Goal: Navigation & Orientation: Find specific page/section

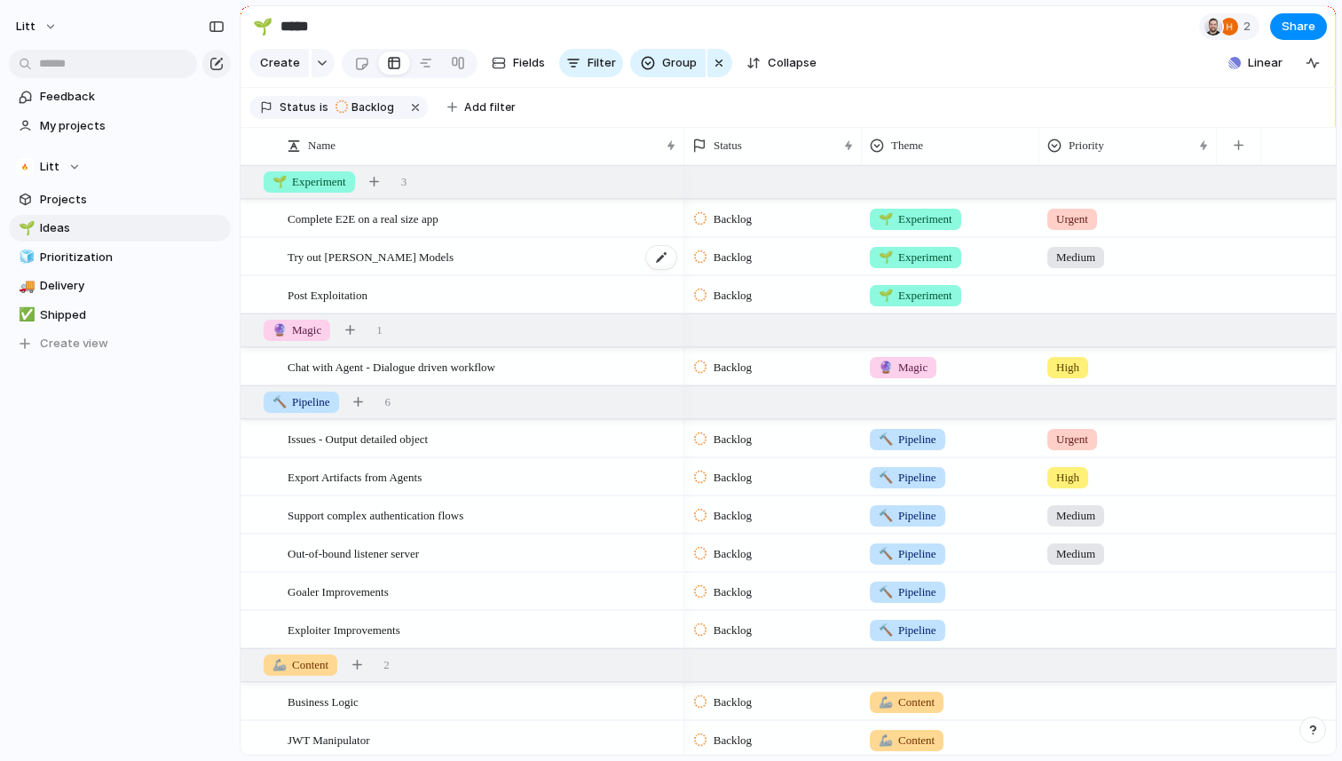
click at [406, 252] on span "Try out [PERSON_NAME] Models" at bounding box center [371, 256] width 166 height 20
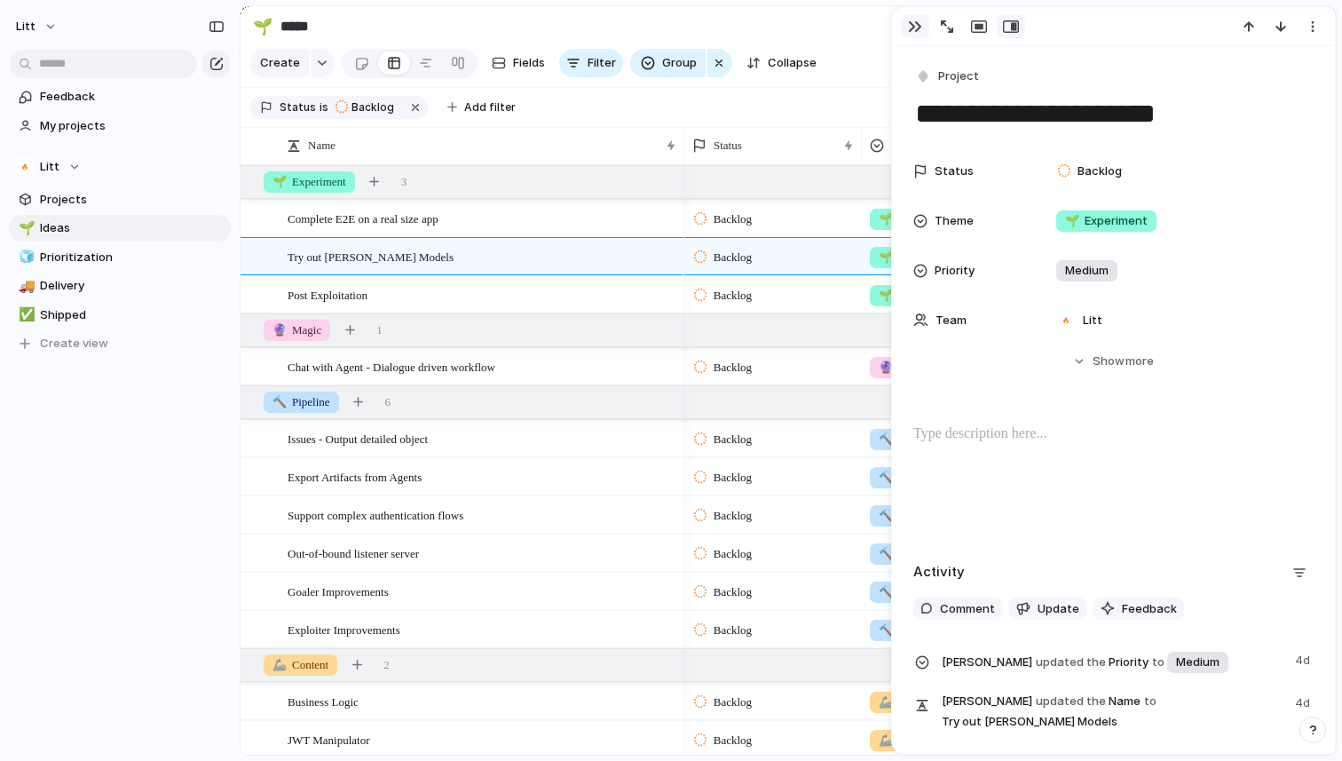
click at [908, 26] on div "button" at bounding box center [915, 27] width 14 height 14
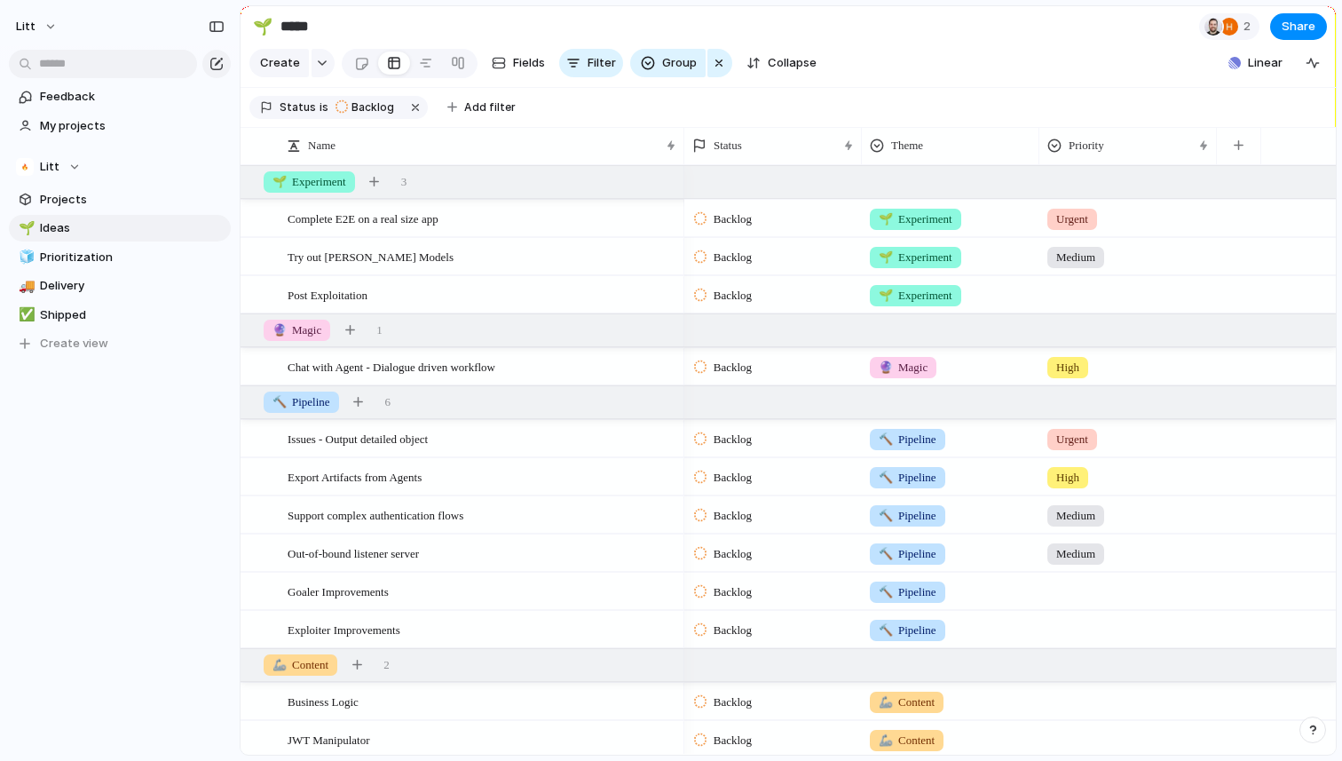
click at [747, 217] on span "Backlog" at bounding box center [733, 219] width 38 height 18
click at [755, 357] on span "In Progress" at bounding box center [745, 354] width 62 height 18
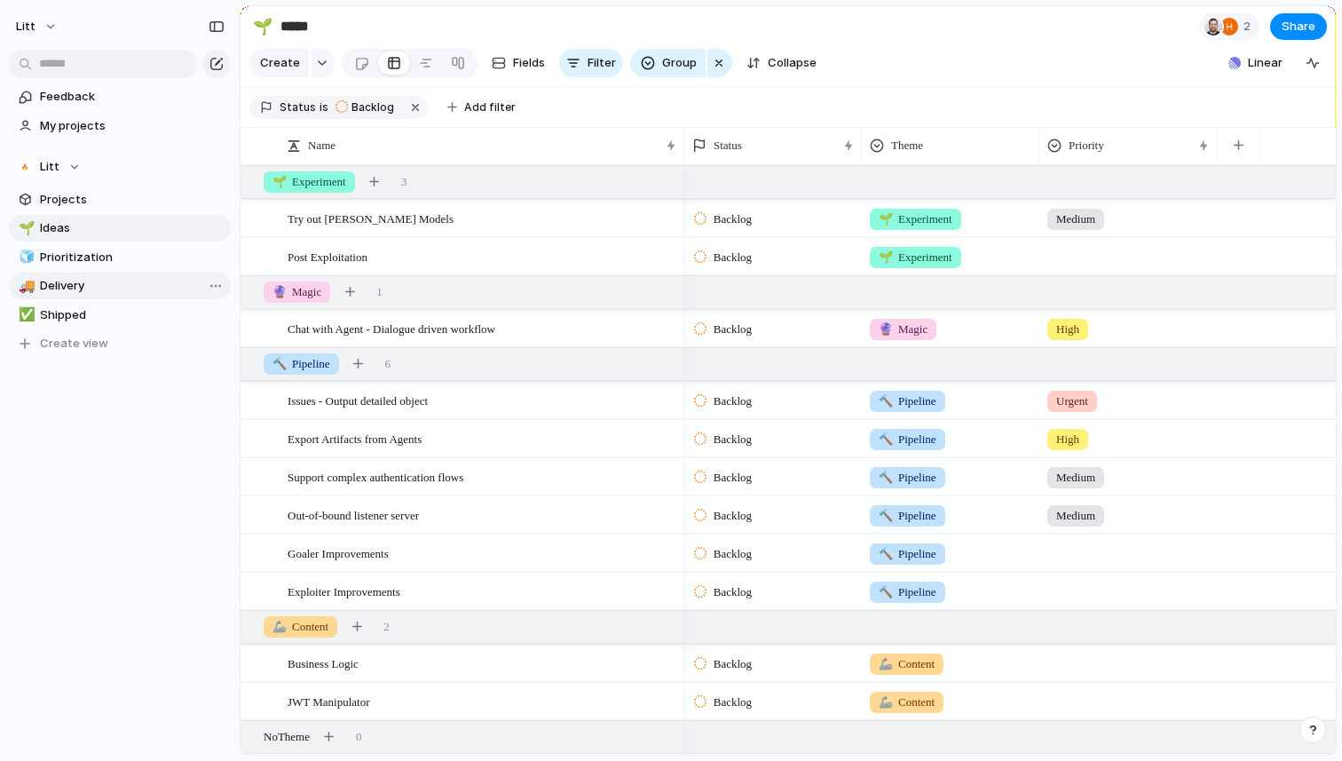
click at [85, 292] on span "Delivery" at bounding box center [132, 286] width 185 height 18
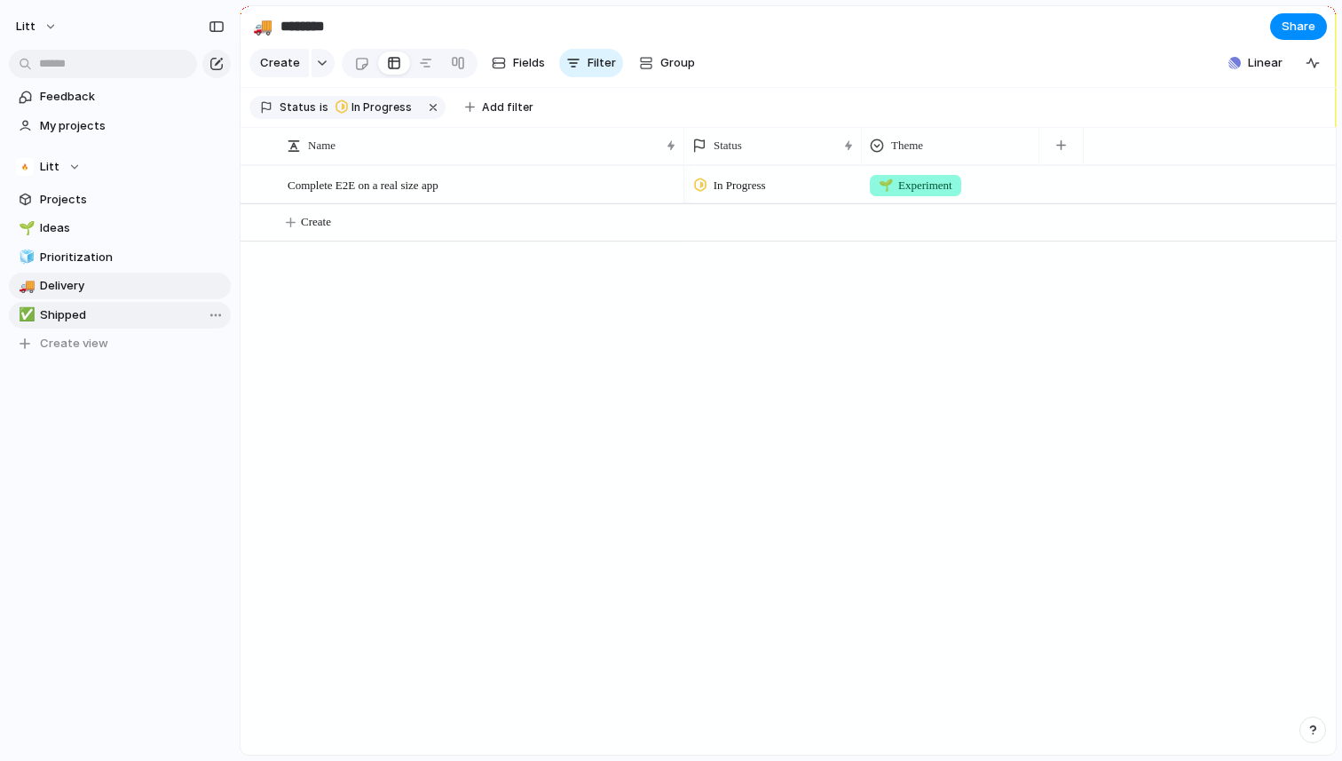
click at [81, 323] on link "✅ Shipped" at bounding box center [120, 315] width 222 height 27
click at [83, 298] on div "🚚 Delivery" at bounding box center [120, 285] width 222 height 27
click at [79, 265] on link "🧊 Prioritization" at bounding box center [120, 257] width 222 height 27
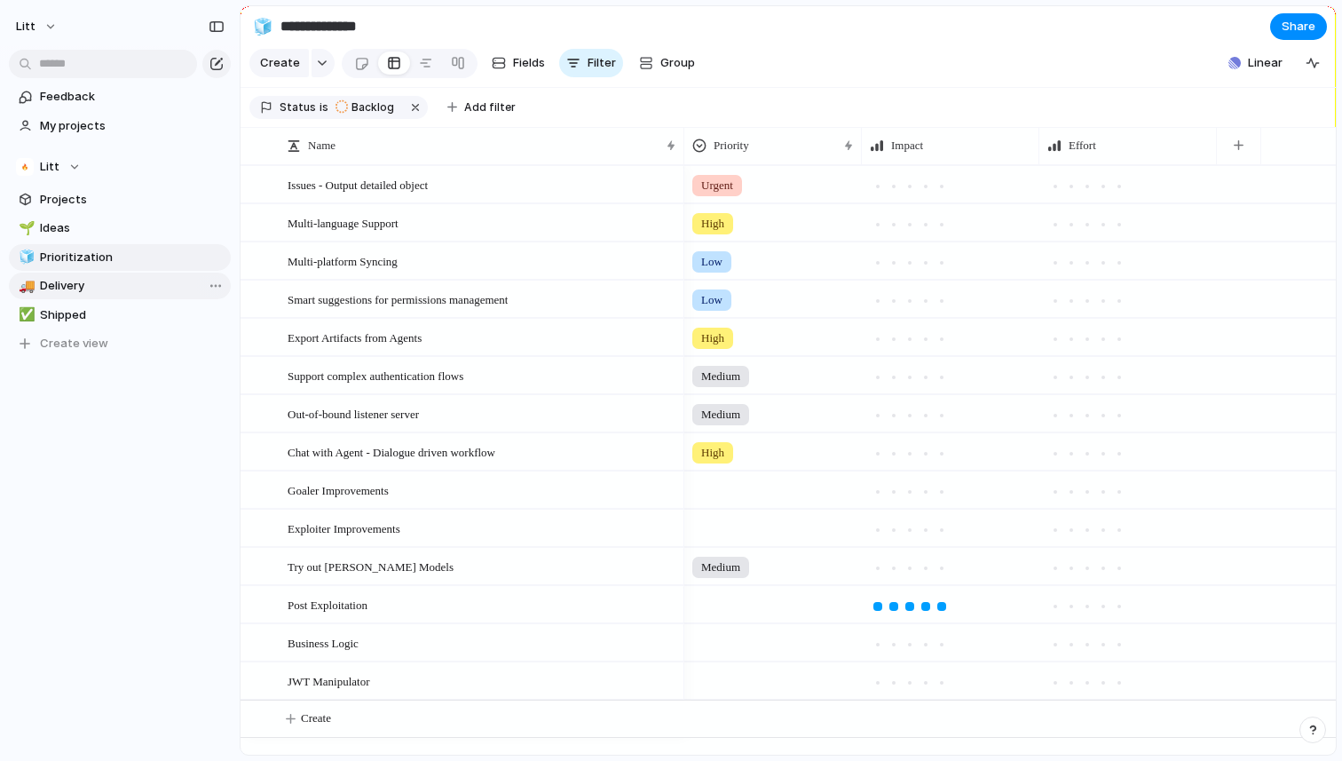
click at [73, 282] on span "Delivery" at bounding box center [132, 286] width 185 height 18
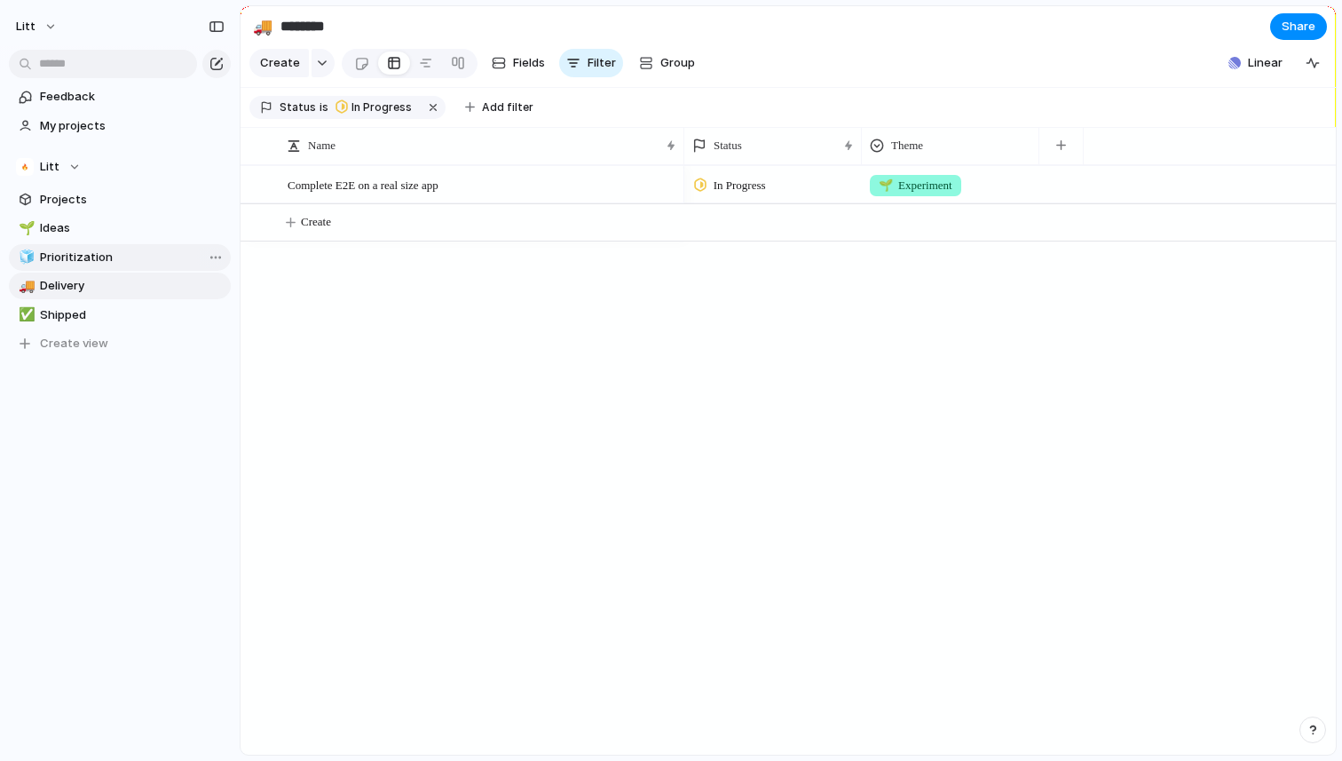
click at [71, 254] on span "Prioritization" at bounding box center [132, 257] width 185 height 18
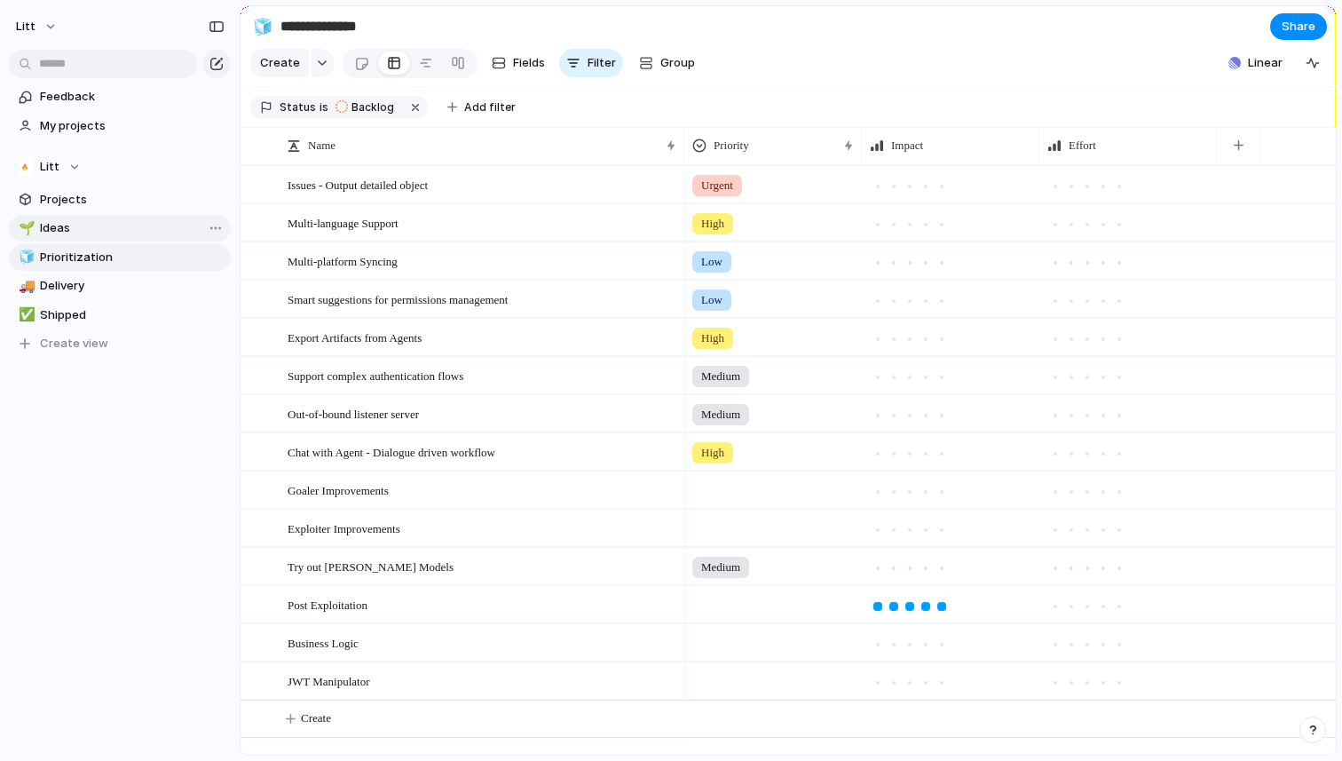
click at [81, 233] on span "Ideas" at bounding box center [132, 228] width 185 height 18
type input "*****"
